Goal: Navigation & Orientation: Understand site structure

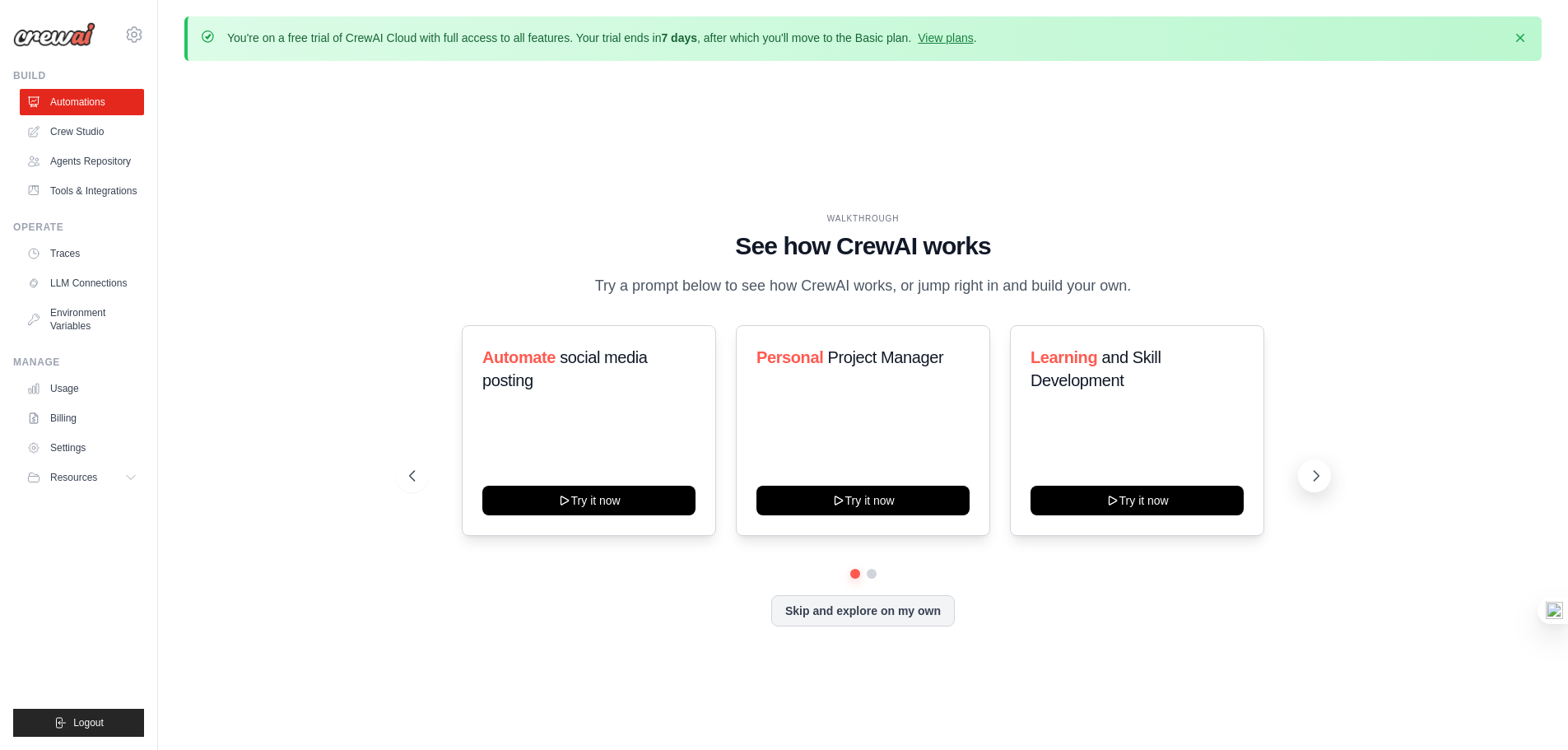
click at [1311, 482] on icon at bounding box center [1316, 475] width 17 height 17
click at [1320, 482] on icon at bounding box center [1316, 475] width 17 height 17
click at [1319, 478] on icon at bounding box center [1316, 475] width 17 height 17
